Goal: Find specific page/section

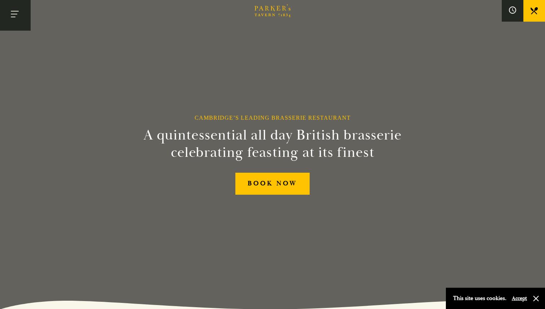
click at [13, 12] on button "Toggle navigation" at bounding box center [15, 15] width 31 height 31
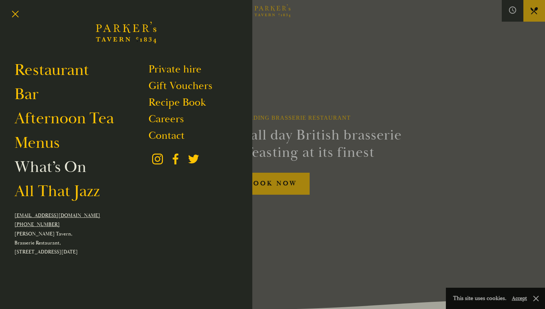
click at [50, 167] on link "What’s On" at bounding box center [50, 167] width 72 height 20
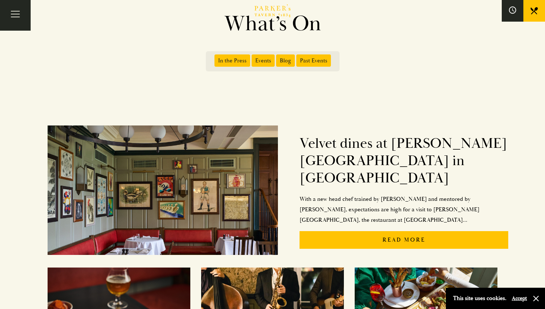
scroll to position [355, 0]
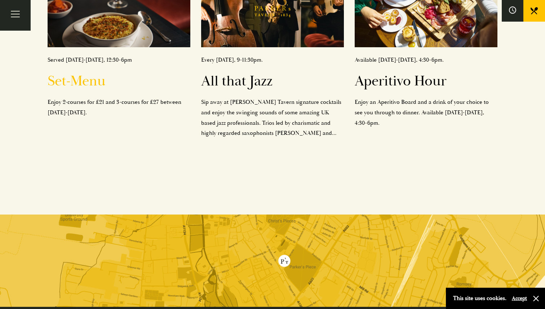
click at [91, 79] on h2 "Set-Menu" at bounding box center [119, 80] width 143 height 17
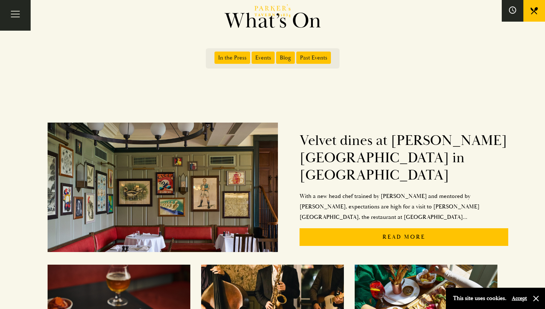
scroll to position [0, 0]
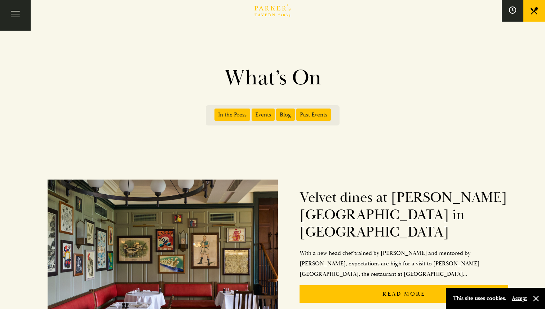
click at [262, 115] on span "Events" at bounding box center [263, 115] width 23 height 12
click at [253, 112] on input "Events" at bounding box center [253, 112] width 0 height 0
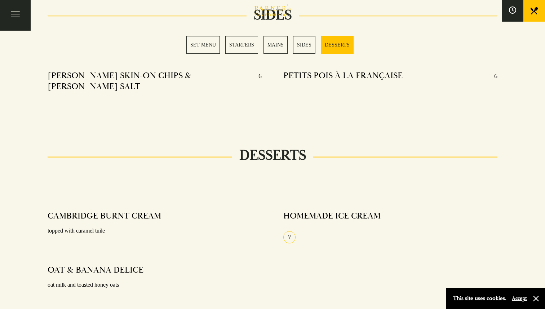
scroll to position [808, 0]
